Goal: Transaction & Acquisition: Purchase product/service

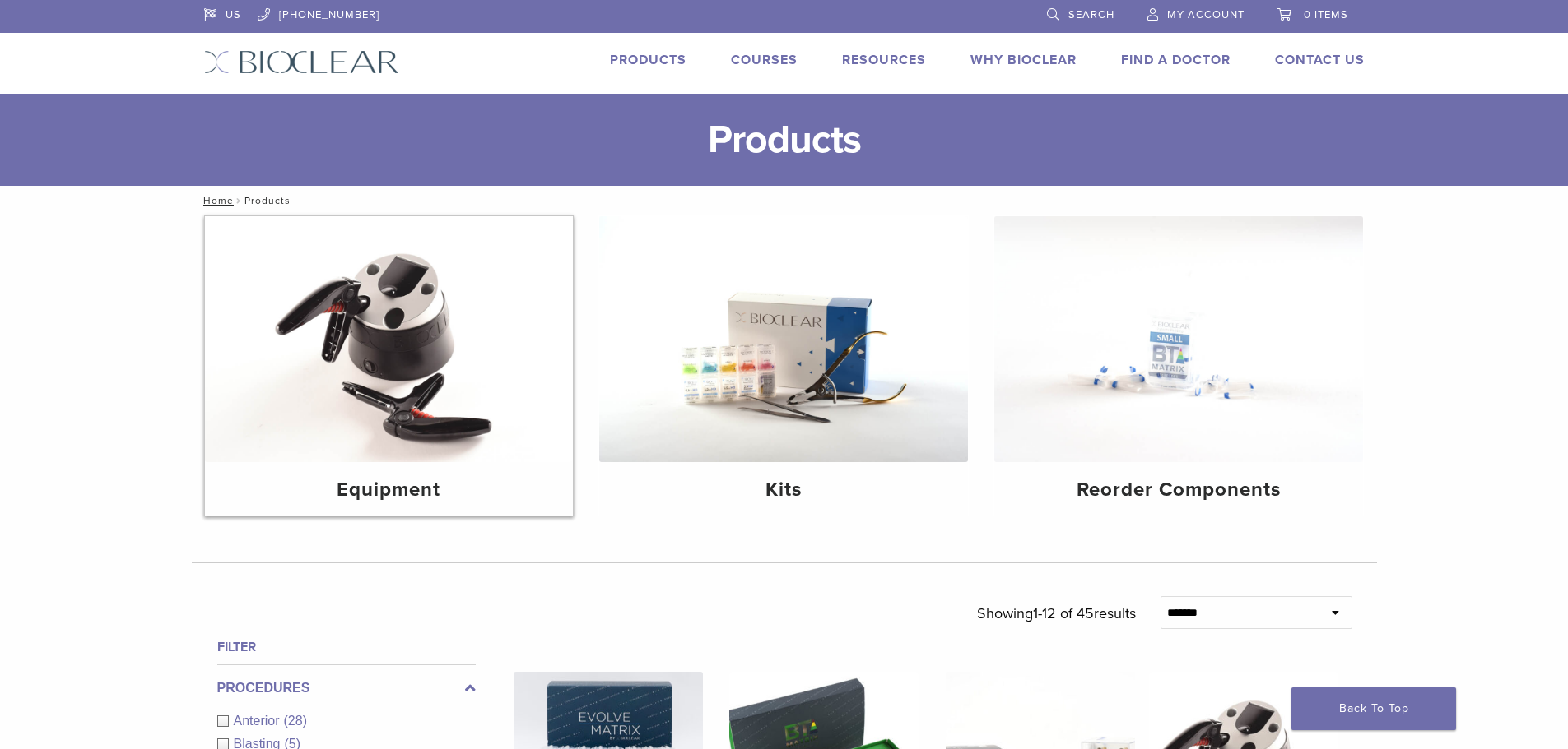
click at [429, 330] on img at bounding box center [389, 339] width 368 height 246
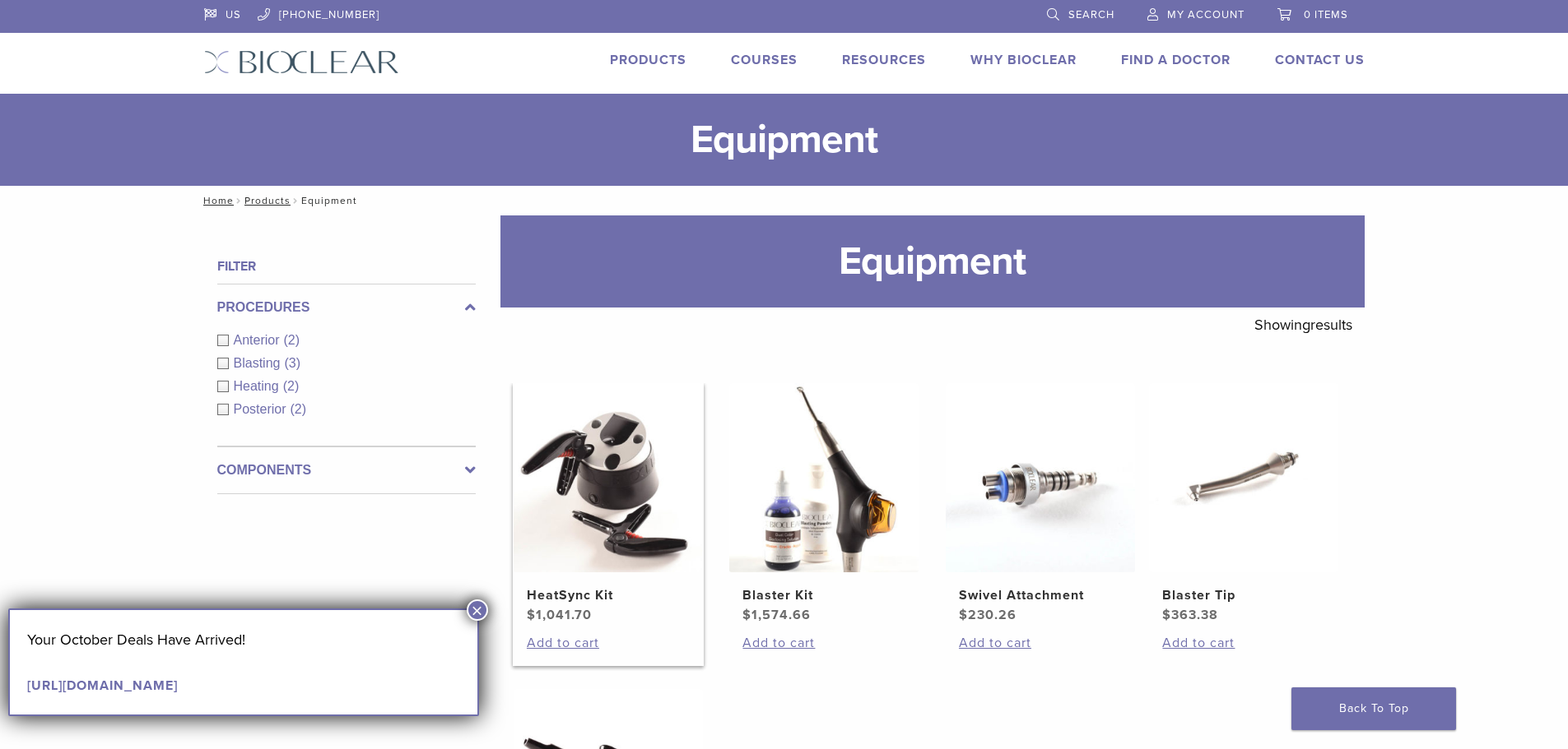
click at [661, 436] on img at bounding box center [607, 478] width 190 height 189
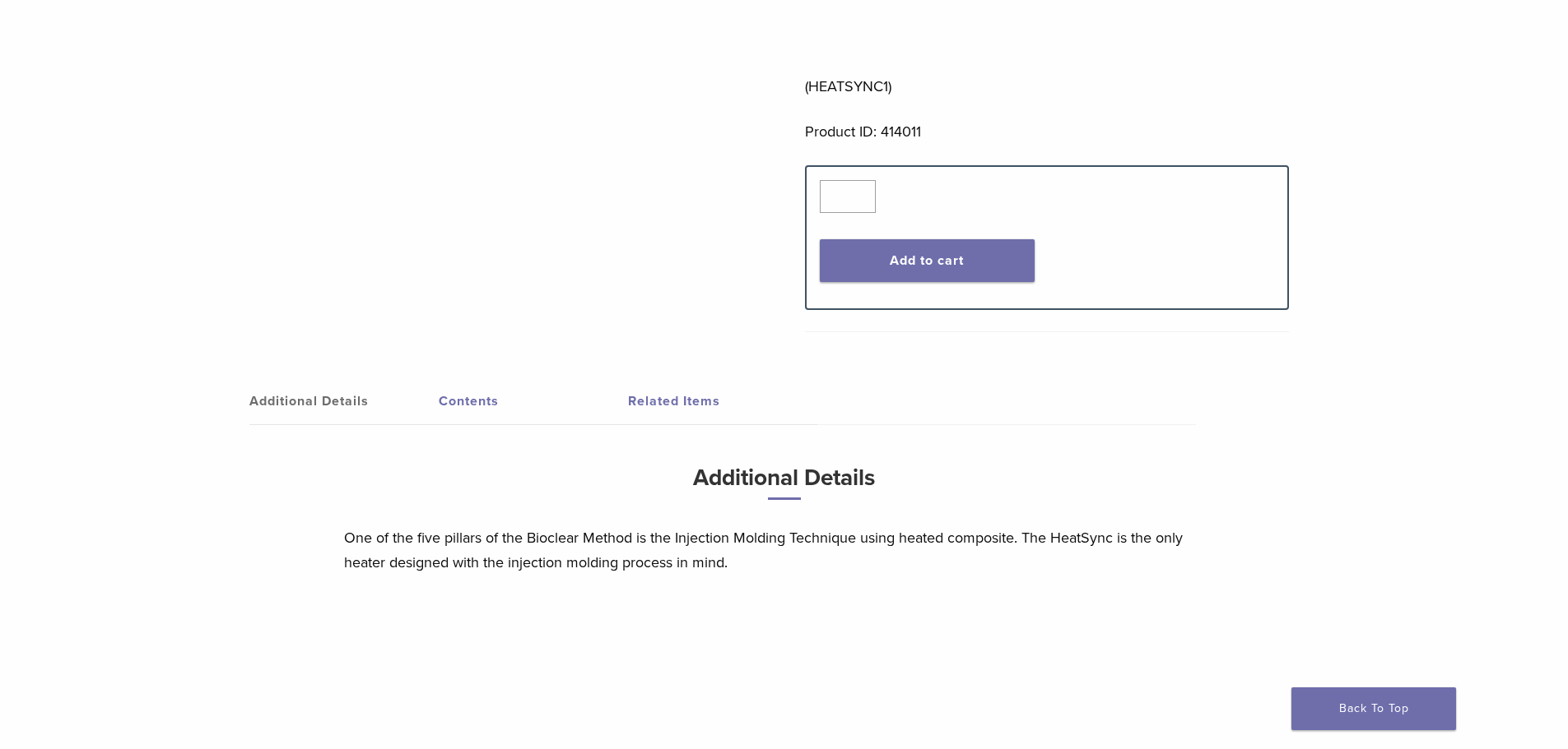
scroll to position [527, 0]
